Goal: Check status: Check status

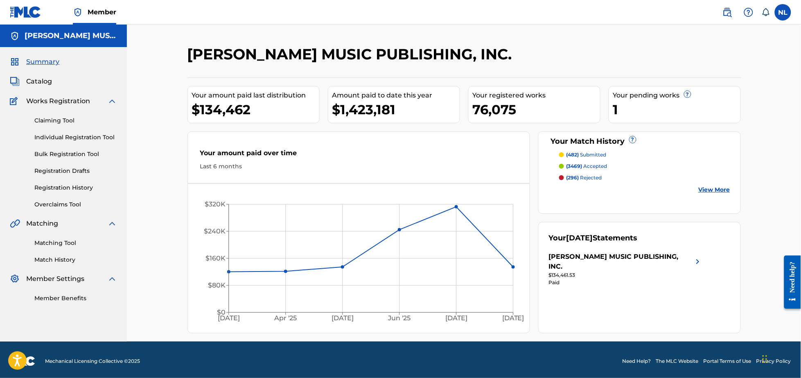
click at [585, 153] on p "(482) submitted" at bounding box center [587, 154] width 40 height 7
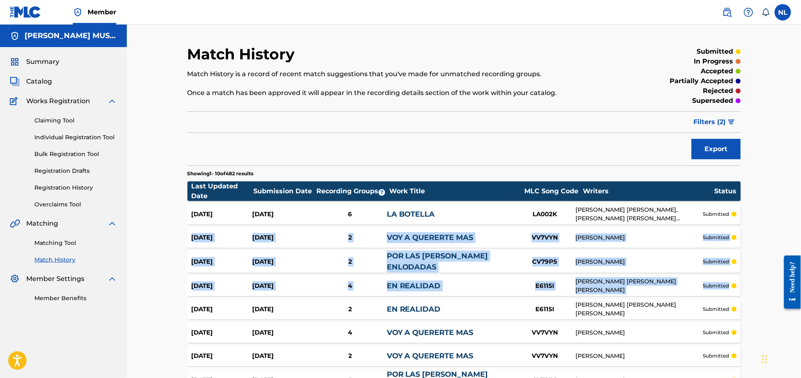
drag, startPoint x: 801, startPoint y: 223, endPoint x: 812, endPoint y: 281, distance: 59.3
click at [801, 281] on html "Accessibility Screen-Reader Guide, Feedback, and Issue Reporting | New window M…" at bounding box center [400, 189] width 801 height 378
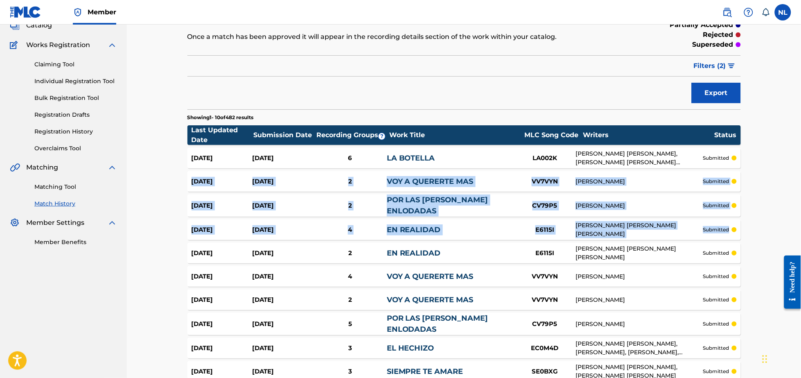
scroll to position [138, 0]
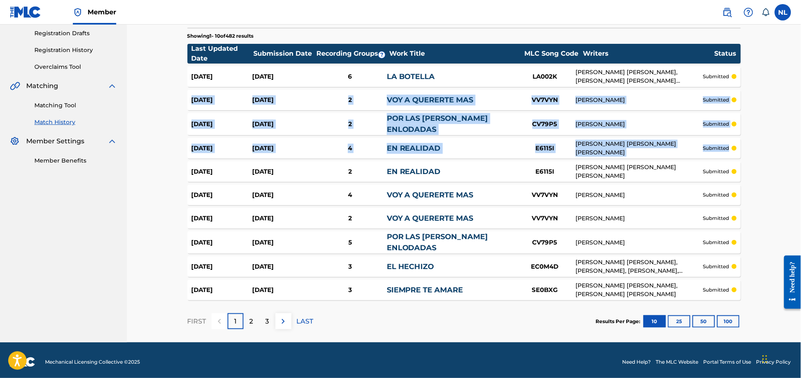
click at [731, 316] on button "100" at bounding box center [728, 321] width 23 height 12
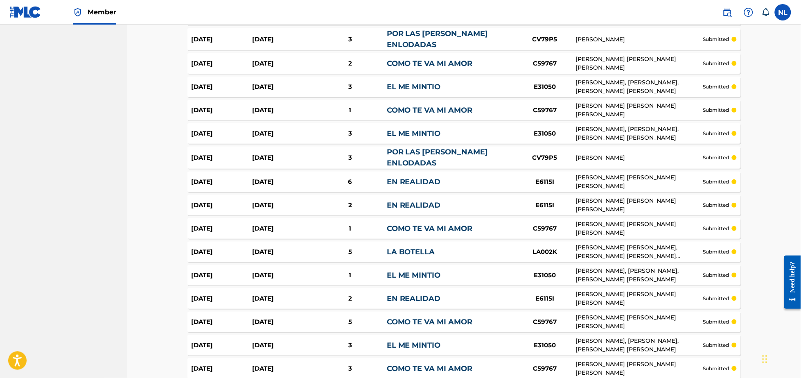
scroll to position [2238, 0]
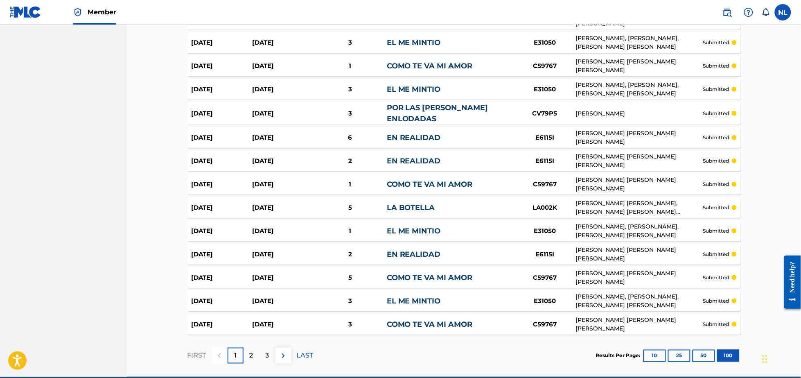
click at [255, 348] on div "2" at bounding box center [252, 356] width 16 height 16
click at [266, 351] on p "3" at bounding box center [268, 356] width 4 height 10
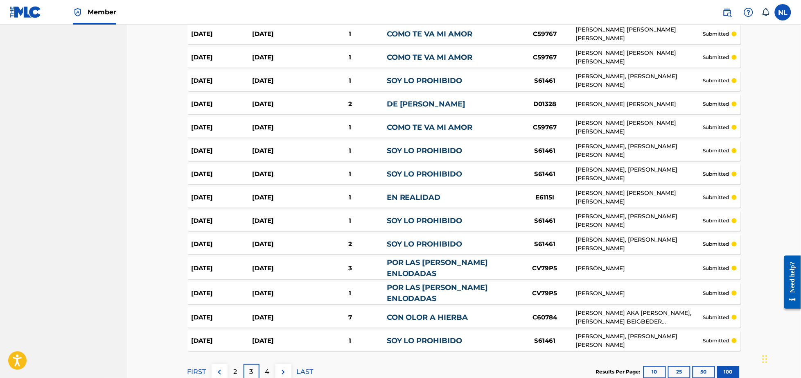
scroll to position [2241, 0]
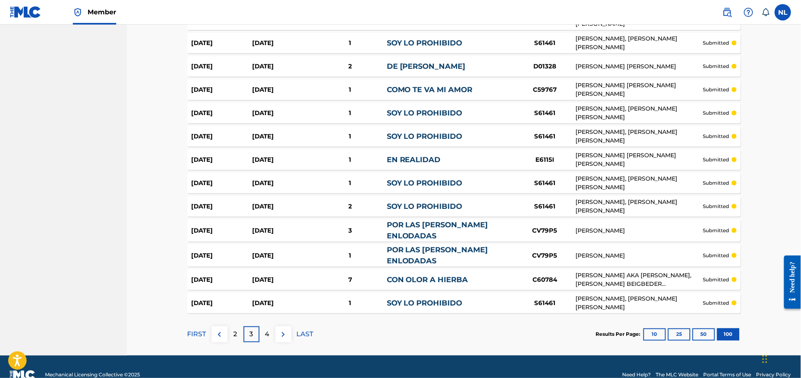
click at [271, 326] on div "4" at bounding box center [268, 334] width 16 height 16
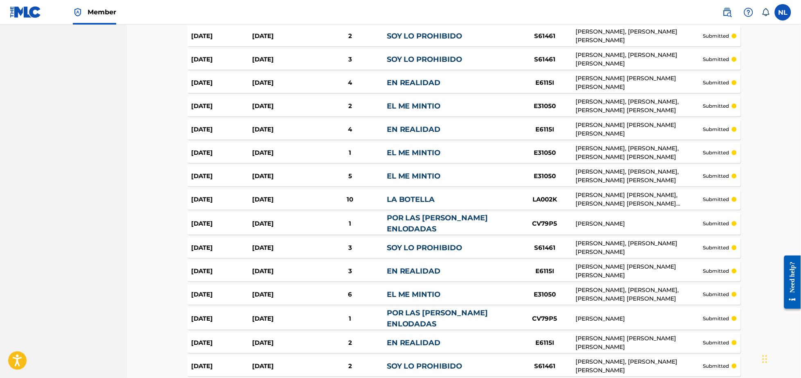
scroll to position [2238, 0]
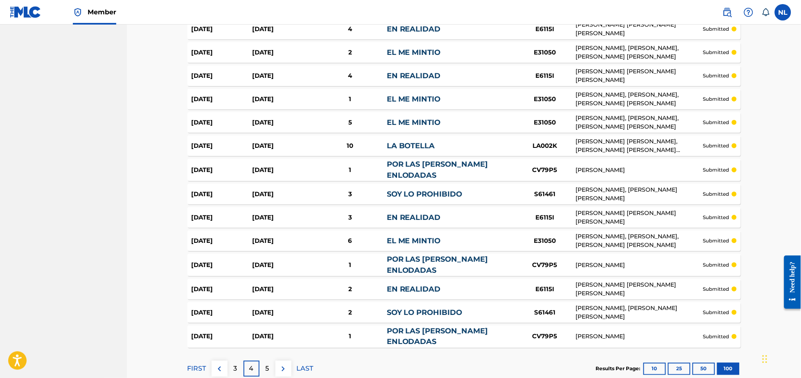
click at [267, 364] on p "5" at bounding box center [268, 369] width 4 height 10
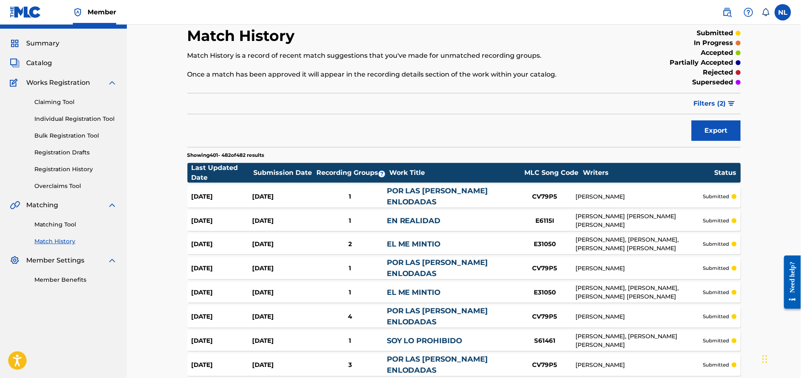
scroll to position [0, 0]
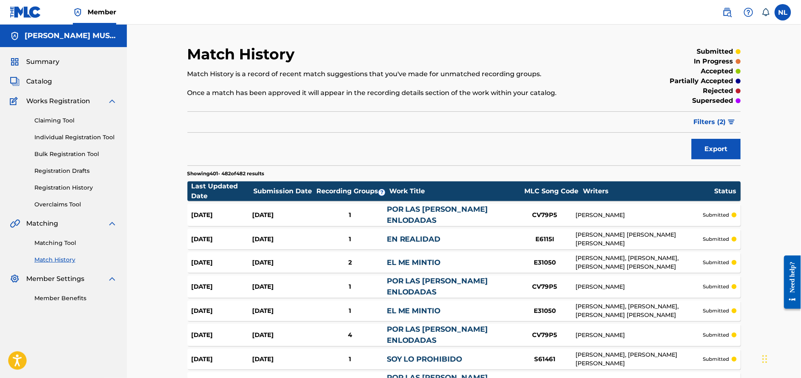
click at [422, 263] on link "EL ME MINTIO" at bounding box center [414, 262] width 54 height 9
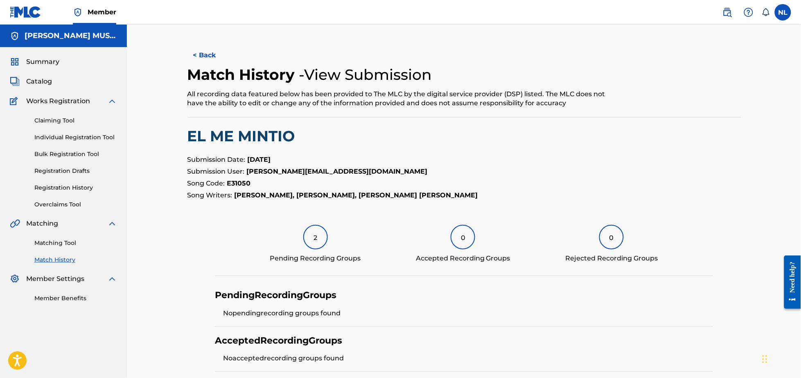
click at [51, 242] on link "Matching Tool" at bounding box center [75, 243] width 83 height 9
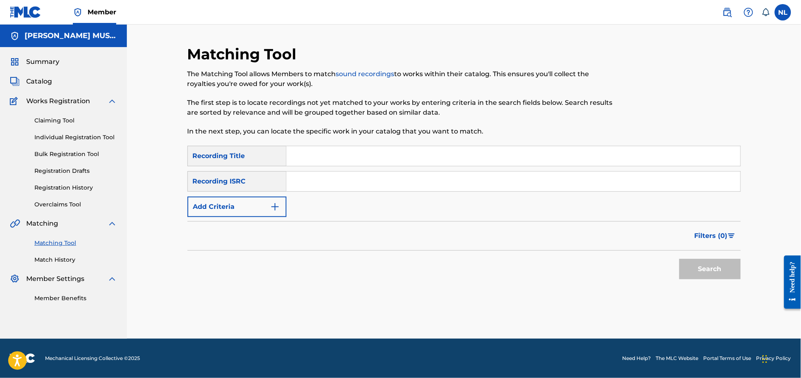
click at [58, 257] on link "Match History" at bounding box center [75, 259] width 83 height 9
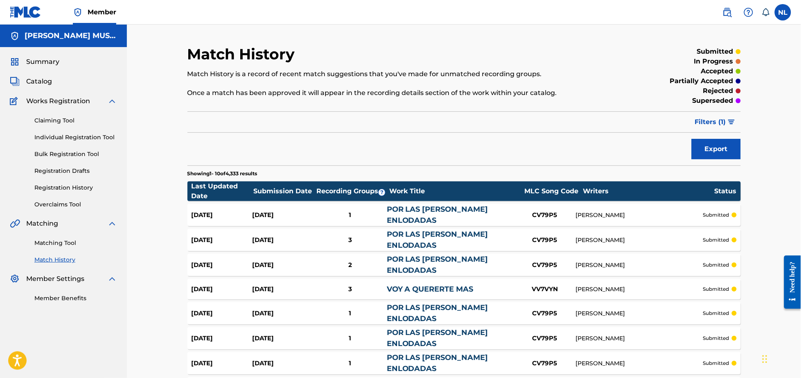
click at [105, 65] on div "Summary" at bounding box center [63, 62] width 107 height 10
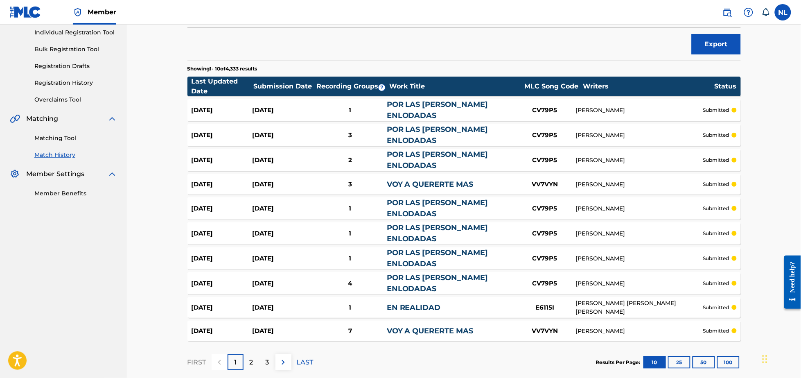
scroll to position [138, 0]
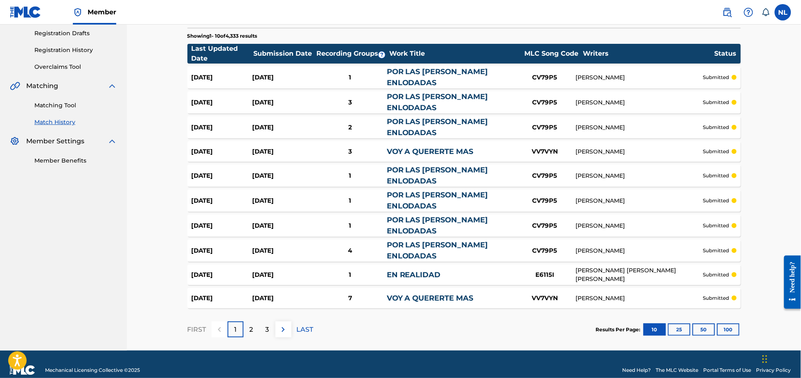
click at [739, 323] on button "100" at bounding box center [728, 329] width 23 height 12
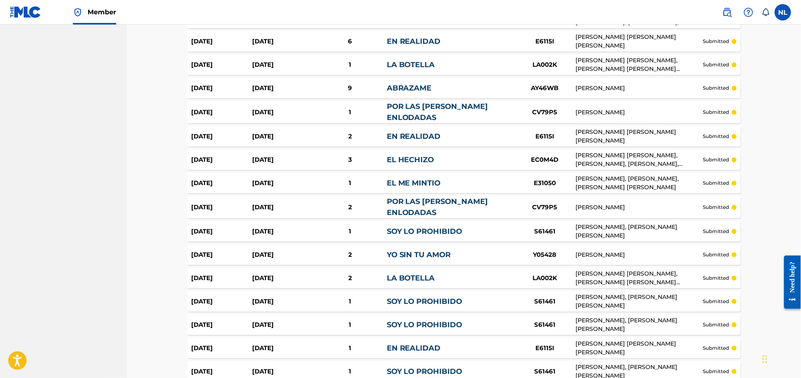
scroll to position [1826, 0]
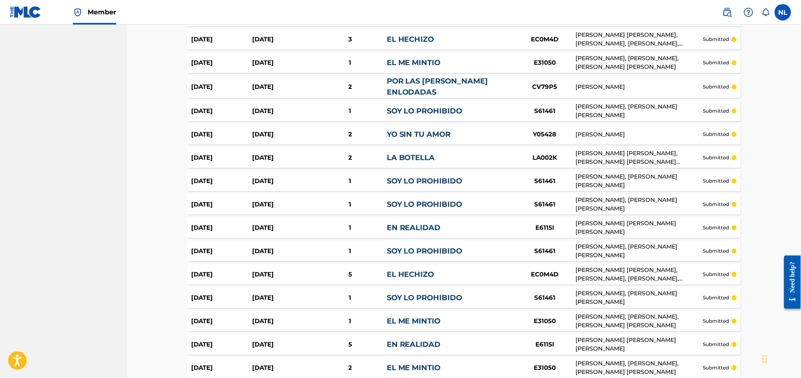
drag, startPoint x: 802, startPoint y: 46, endPoint x: 6, endPoint y: 60, distance: 795.7
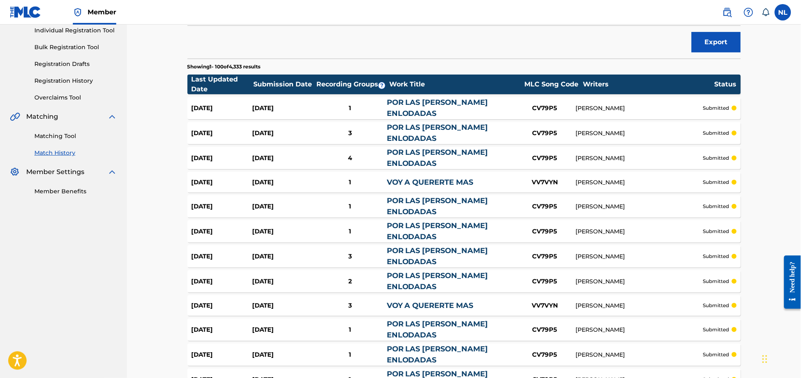
scroll to position [0, 0]
